Goal: Task Accomplishment & Management: Manage account settings

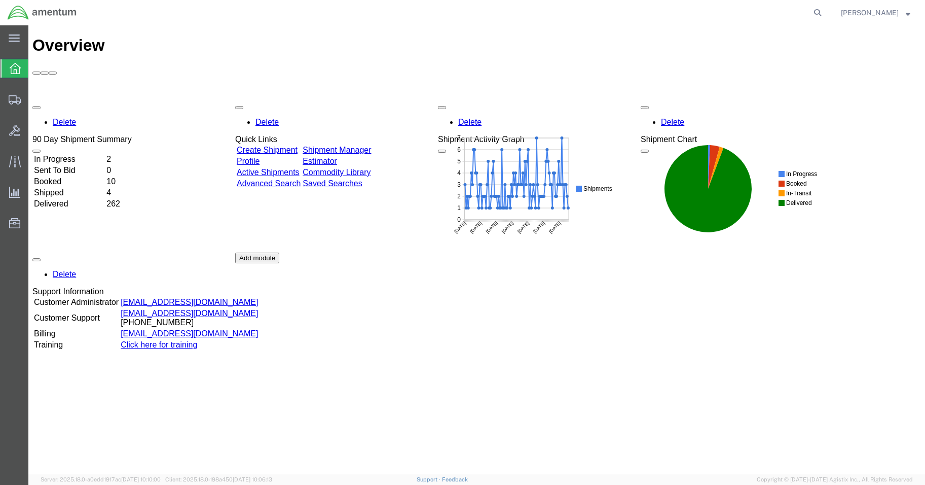
click at [101, 154] on td "In Progress" at bounding box center [68, 159] width 71 height 10
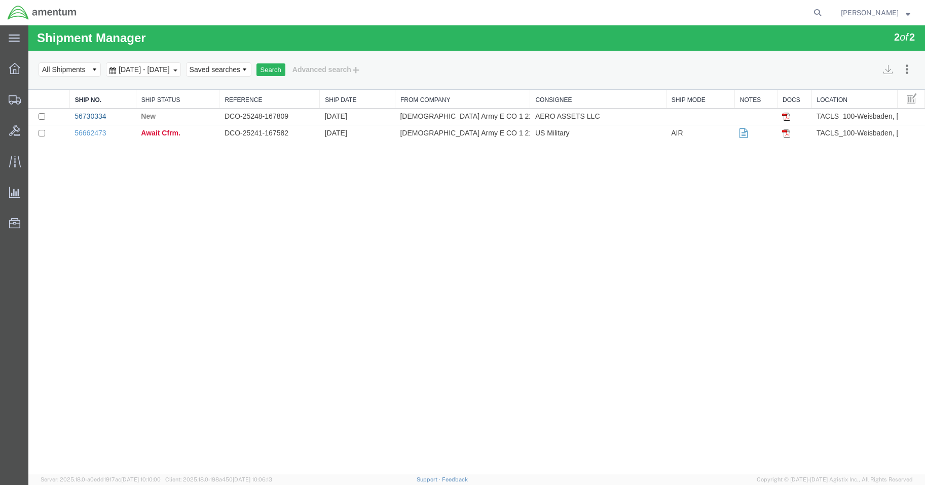
click at [94, 116] on link "56730334" at bounding box center [90, 116] width 31 height 8
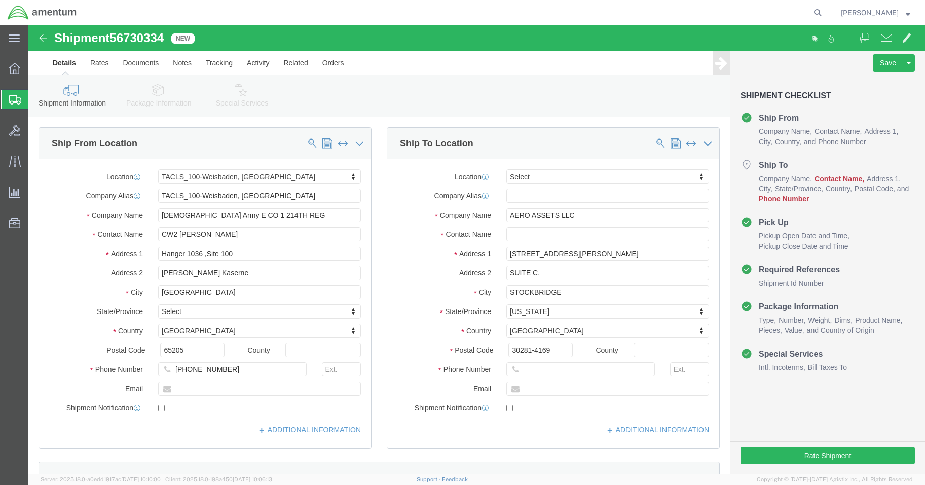
select select "42677"
select select
click input "text"
type input "[PERSON_NAME]"
click input "text"
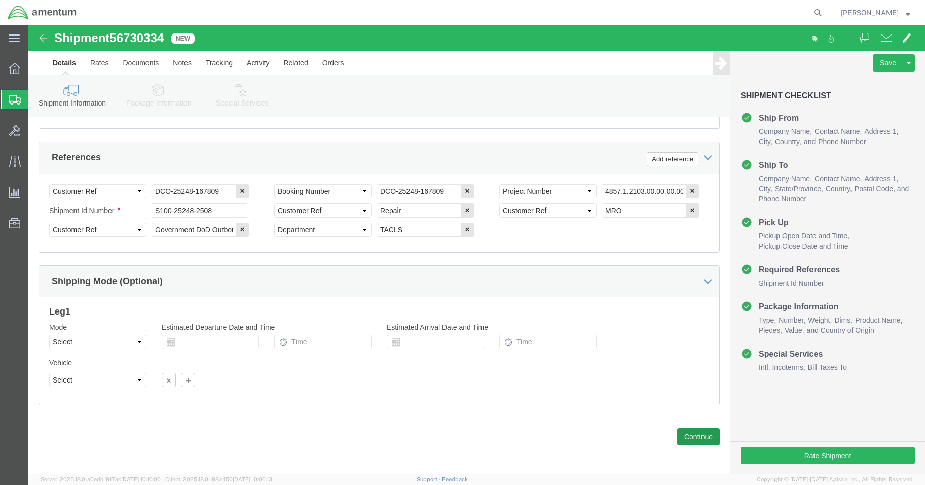
scroll to position [460, 0]
type input "[PHONE_NUMBER]"
click button "Continue"
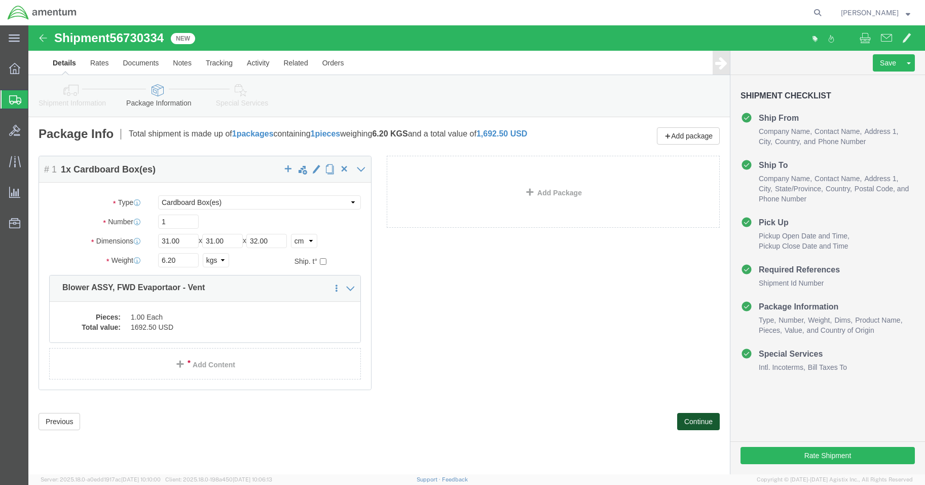
scroll to position [0, 0]
click button "Continue"
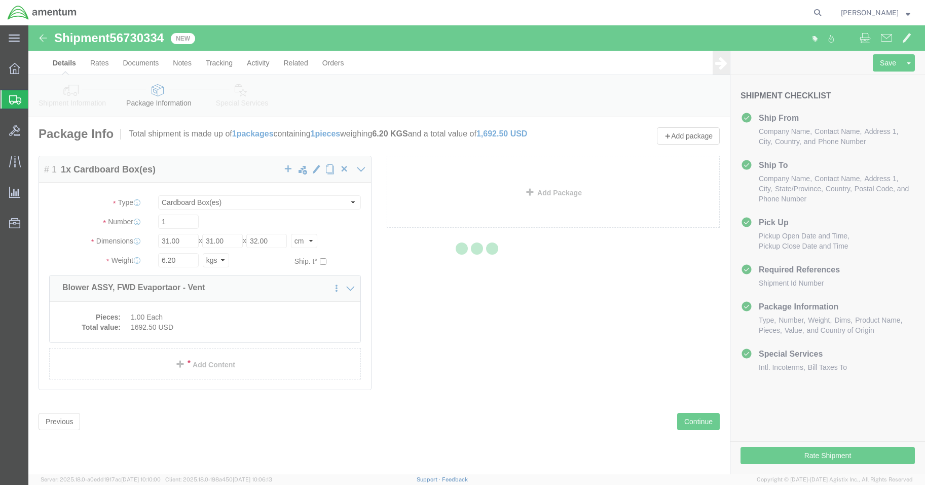
select select
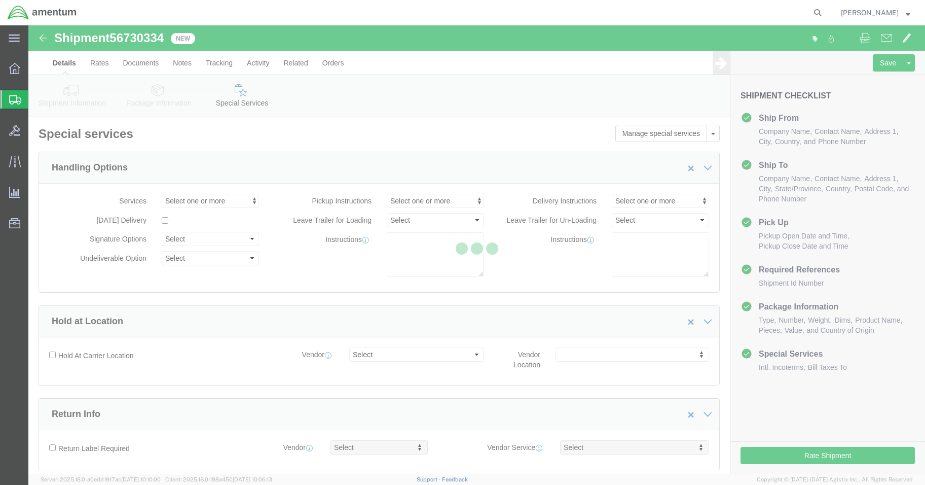
select select "DEPARTMENT"
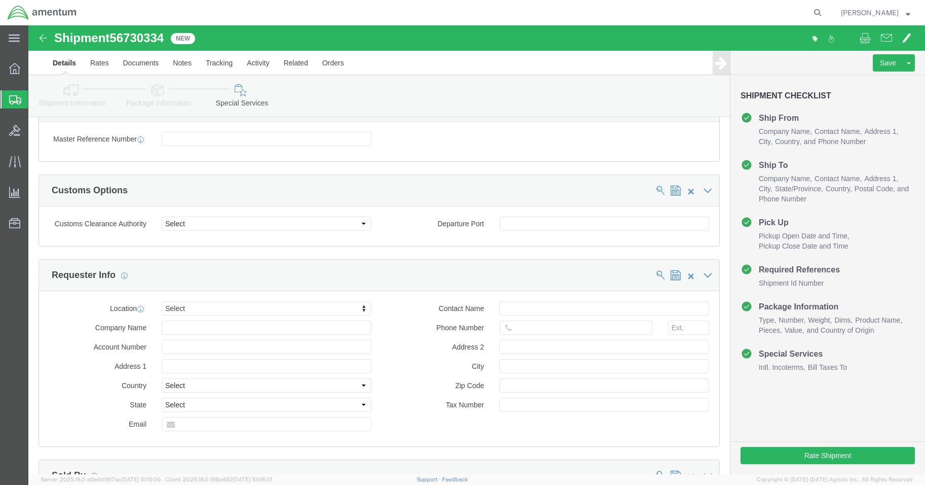
scroll to position [912, 0]
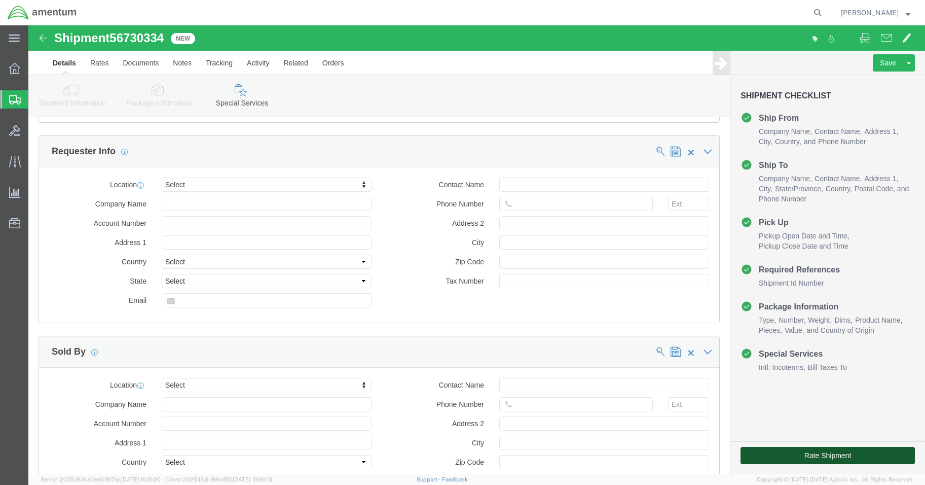
click button "Rate Shipment"
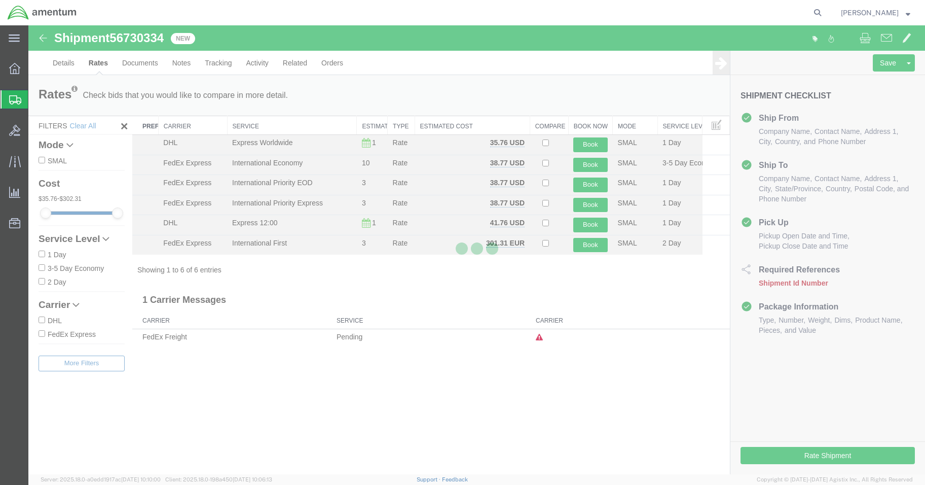
scroll to position [0, 0]
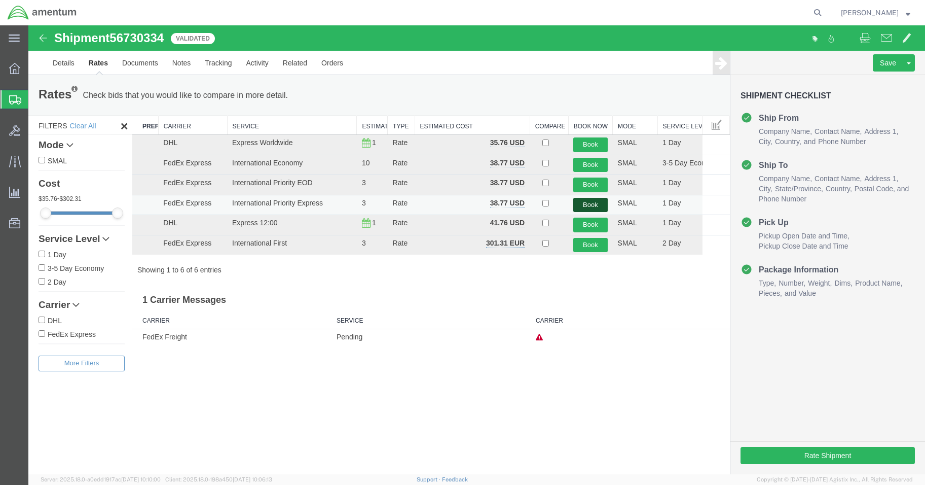
click at [590, 202] on button "Book" at bounding box center [590, 205] width 34 height 15
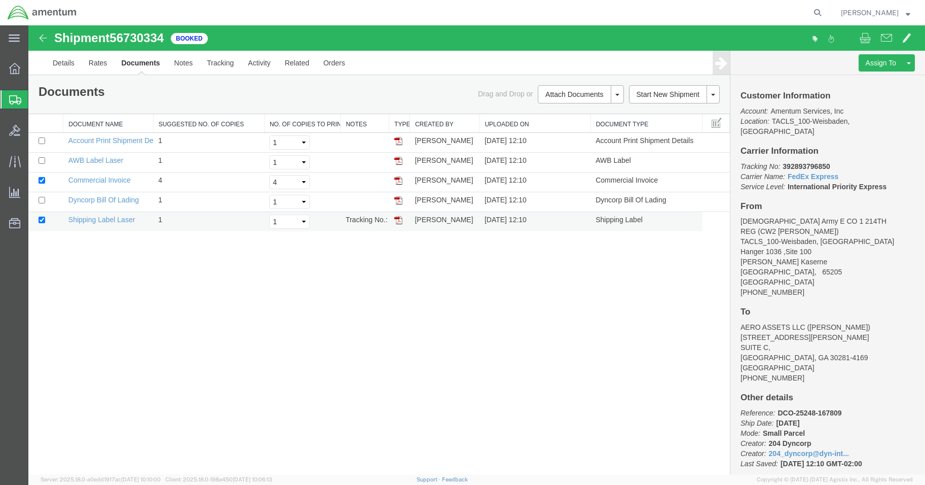
click at [108, 226] on td "Shipping Label Laser" at bounding box center [108, 222] width 90 height 20
click at [107, 221] on link "Shipping Label Laser" at bounding box center [101, 219] width 67 height 8
